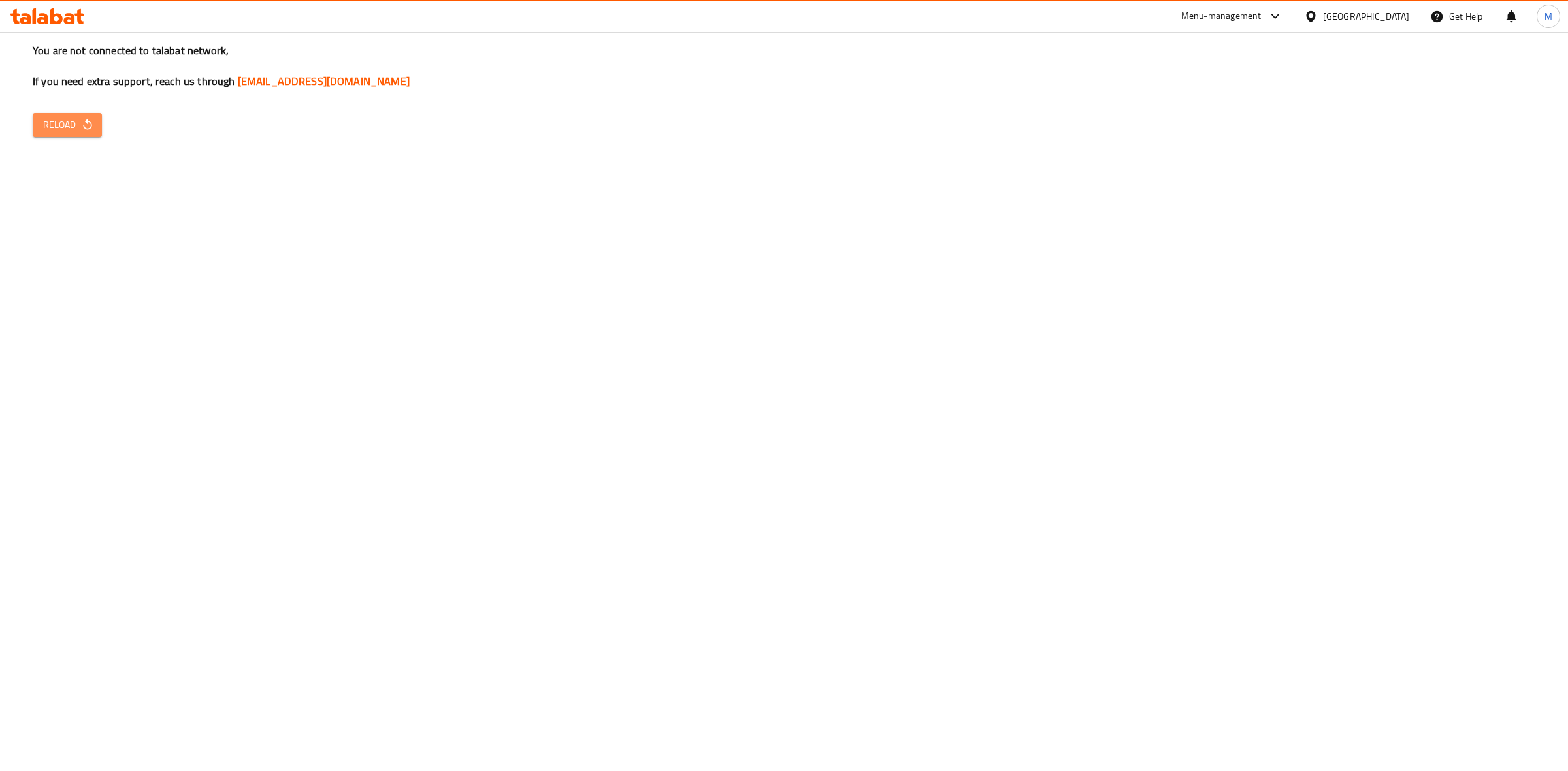
click at [54, 125] on span "Reload" at bounding box center [67, 125] width 48 height 16
click at [70, 131] on span "Reload" at bounding box center [67, 125] width 48 height 16
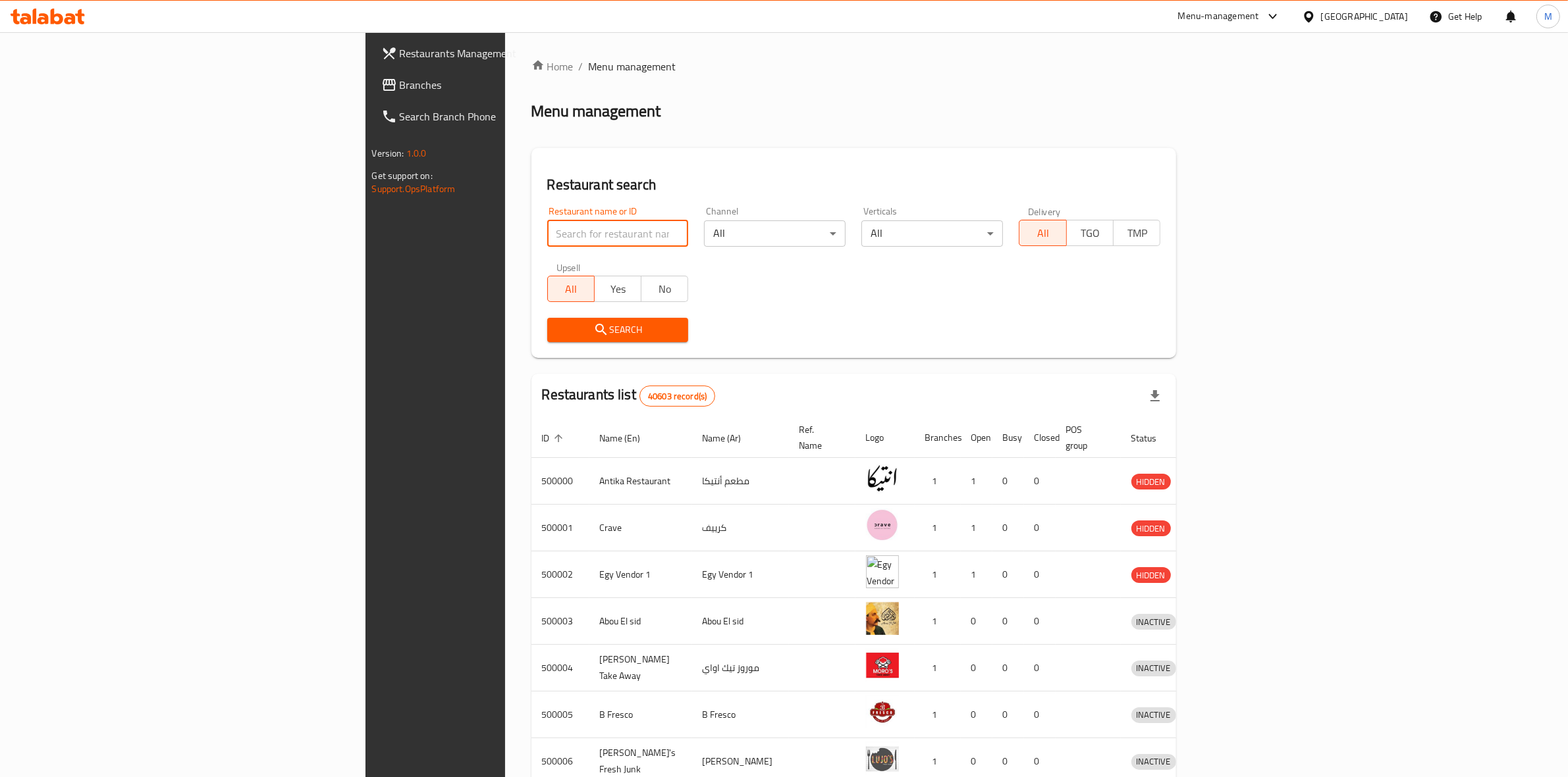
click at [547, 240] on input "search" at bounding box center [618, 234] width 142 height 26
type input "mcd"
click button "Search" at bounding box center [618, 330] width 142 height 25
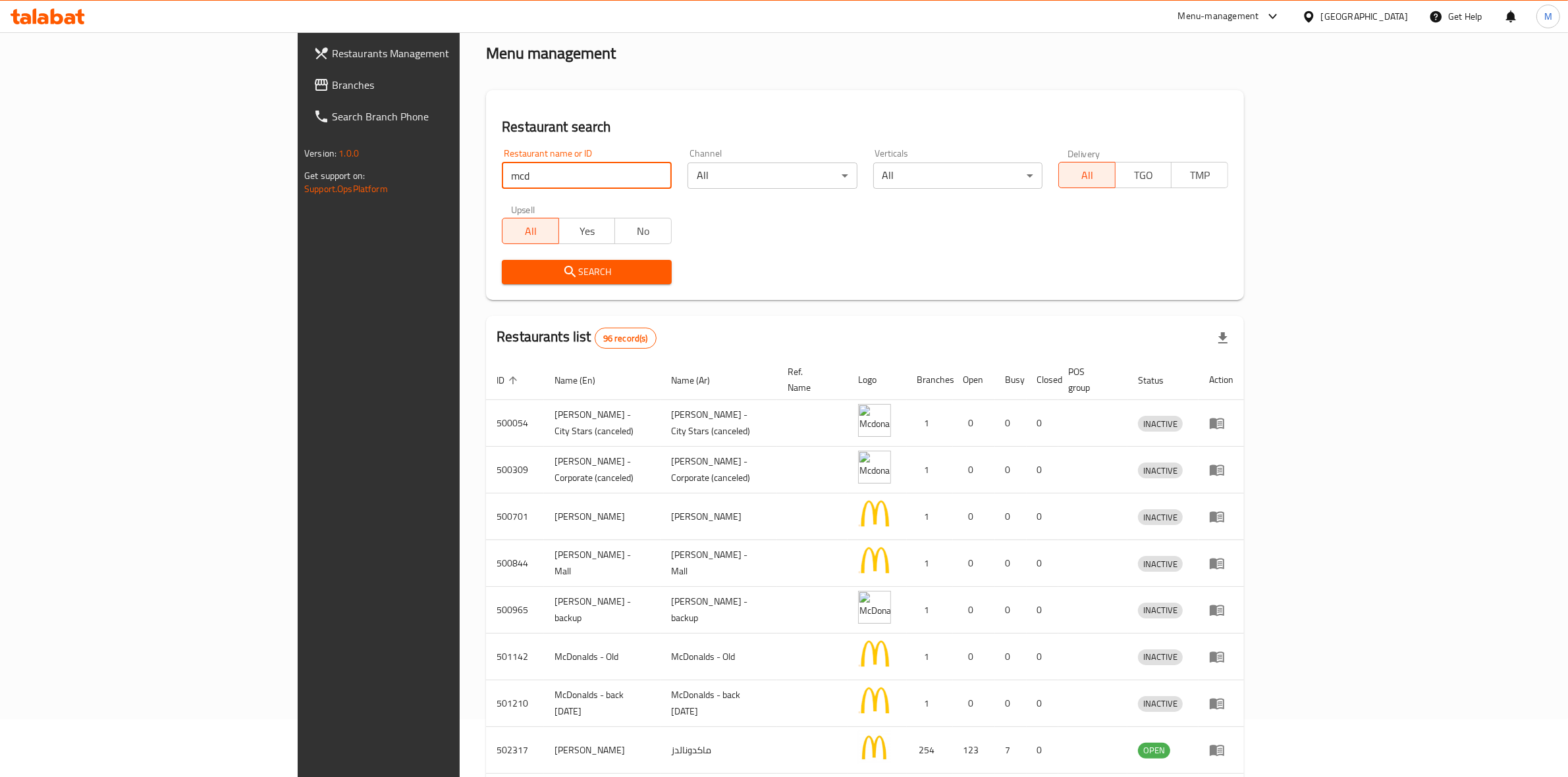
scroll to position [203, 0]
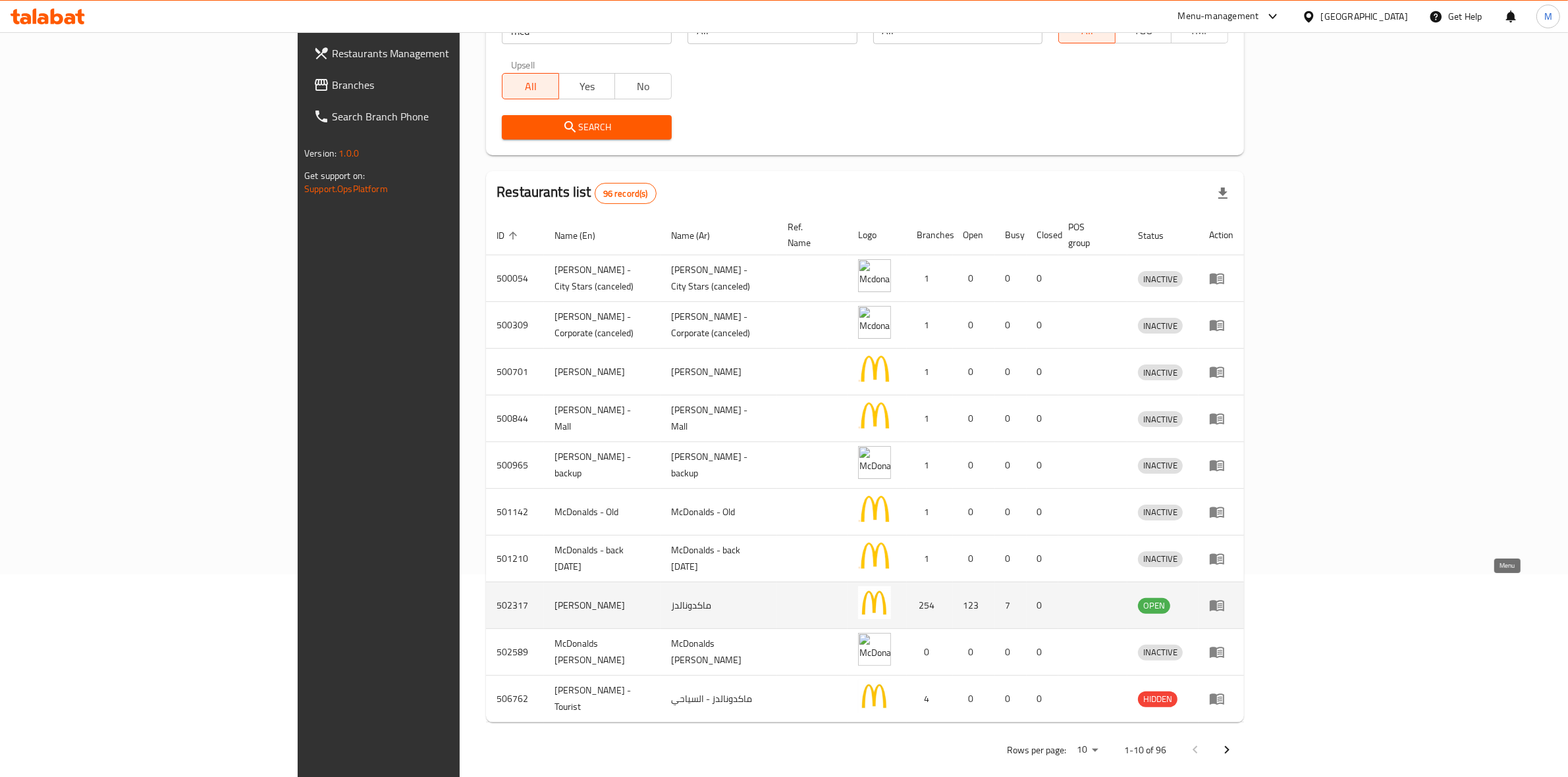
click at [1225, 598] on icon "enhanced table" at bounding box center [1217, 606] width 16 height 16
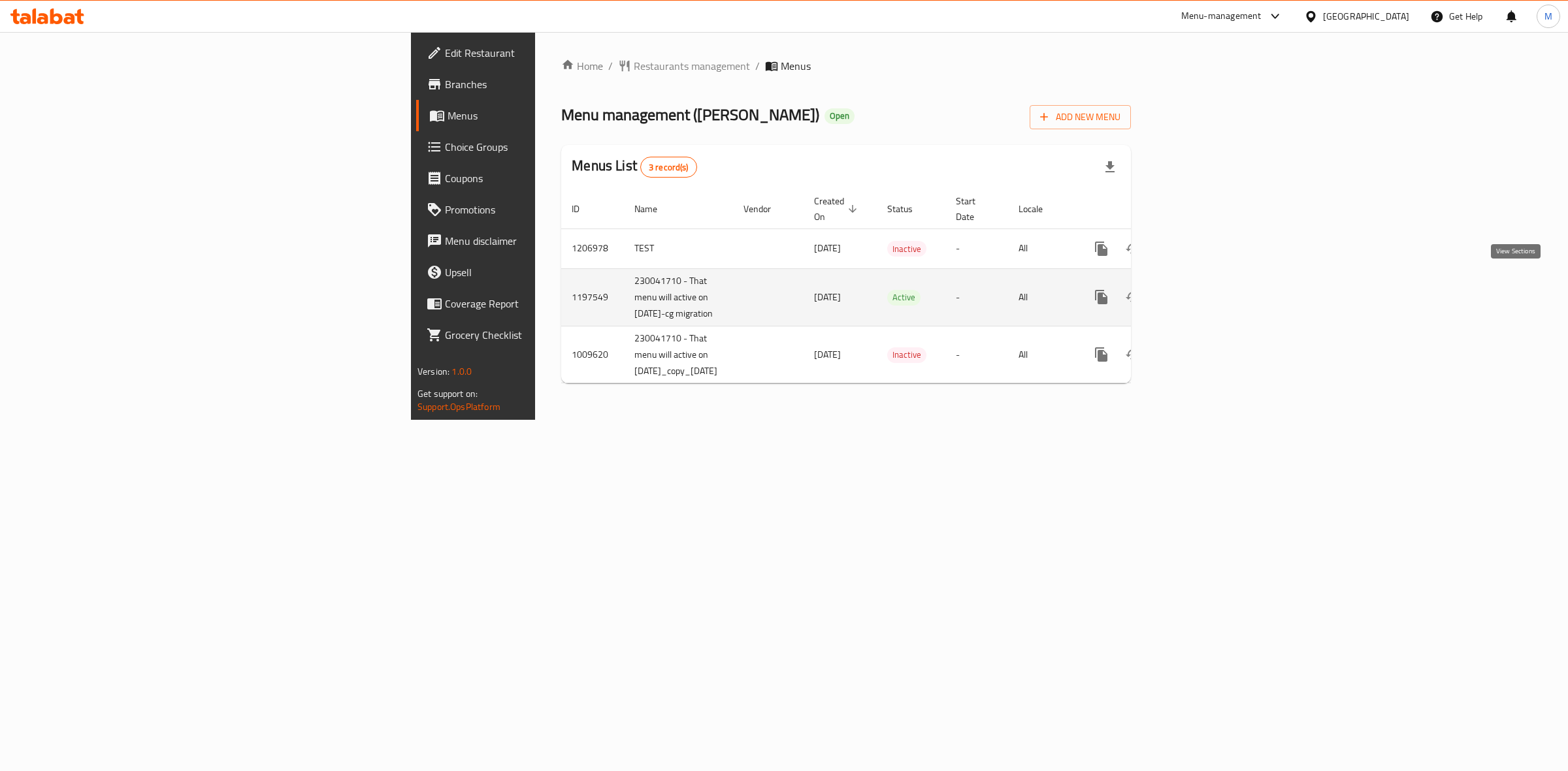
click at [1203, 289] on icon "enhanced table" at bounding box center [1196, 297] width 16 height 16
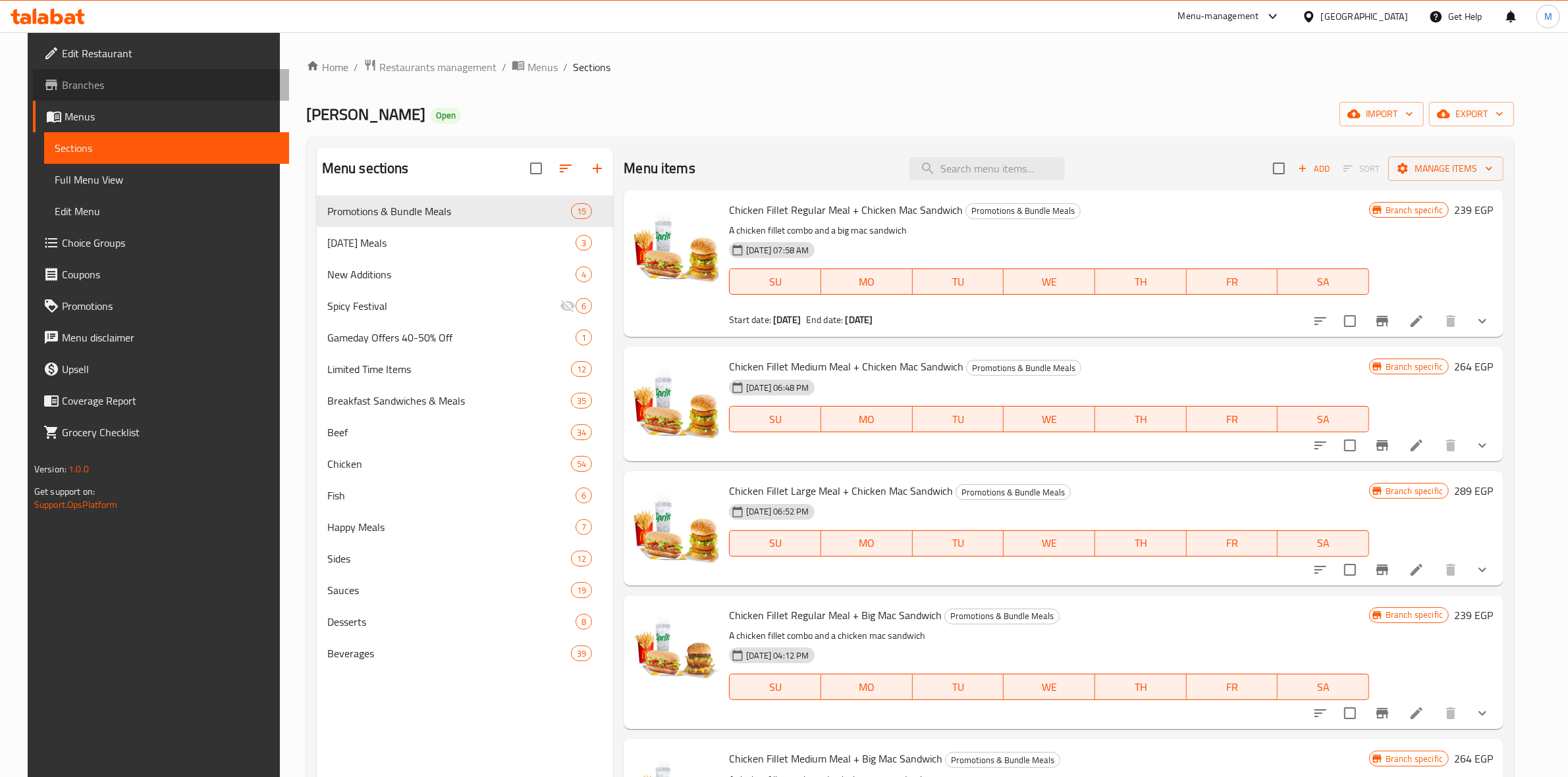
click at [94, 80] on span "Branches" at bounding box center [170, 84] width 218 height 16
